Goal: Information Seeking & Learning: Learn about a topic

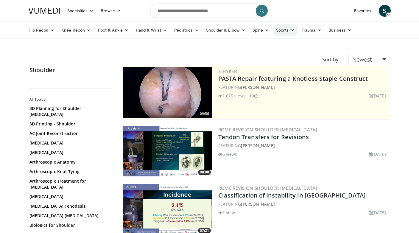
click at [292, 31] on icon at bounding box center [292, 30] width 4 height 4
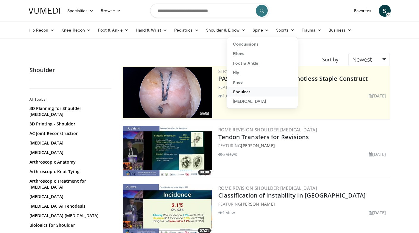
click at [255, 91] on link "Shoulder" at bounding box center [262, 92] width 71 height 10
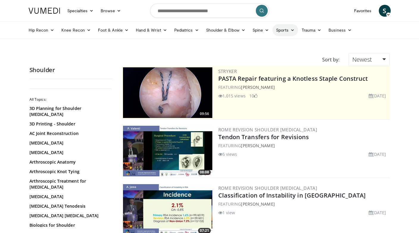
click at [288, 31] on link "Sports" at bounding box center [285, 30] width 26 height 12
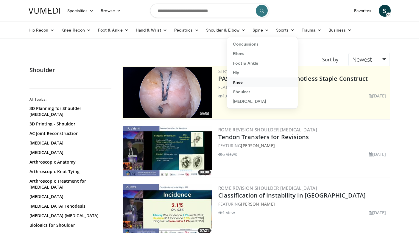
click at [266, 84] on link "Knee" at bounding box center [262, 82] width 71 height 10
